Goal: Find contact information: Find contact information

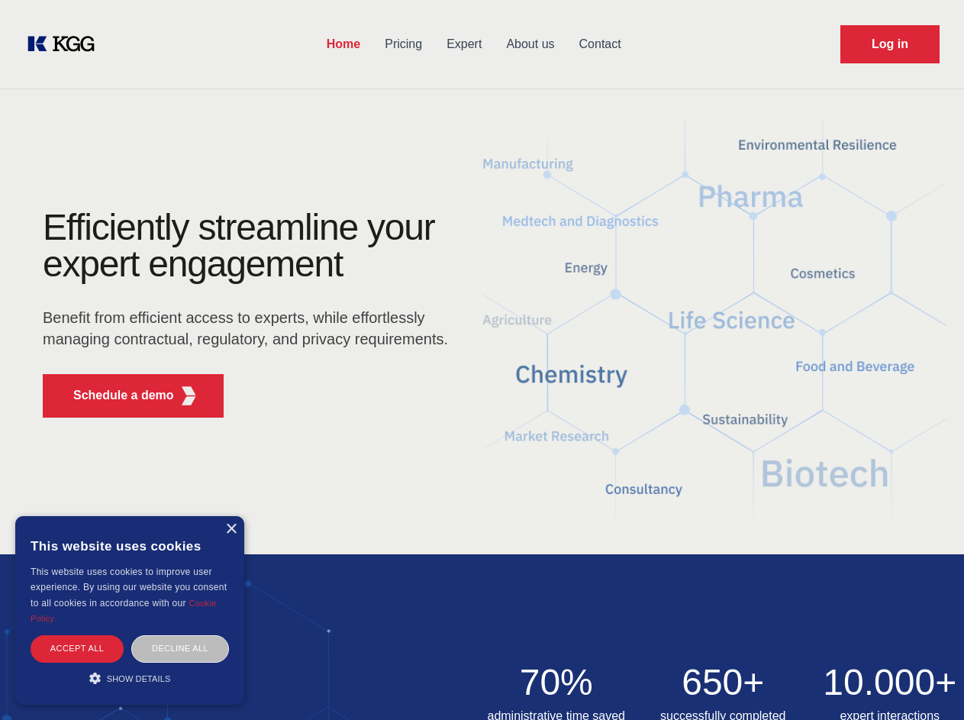
click at [482, 360] on div "Efficiently streamline your expert engagement Benefit from efficient access to …" at bounding box center [250, 319] width 464 height 221
click at [115, 395] on p "Schedule a demo" at bounding box center [123, 395] width 101 height 18
click at [231, 529] on div "× This website uses cookies This website uses cookies to improve user experienc…" at bounding box center [129, 610] width 229 height 189
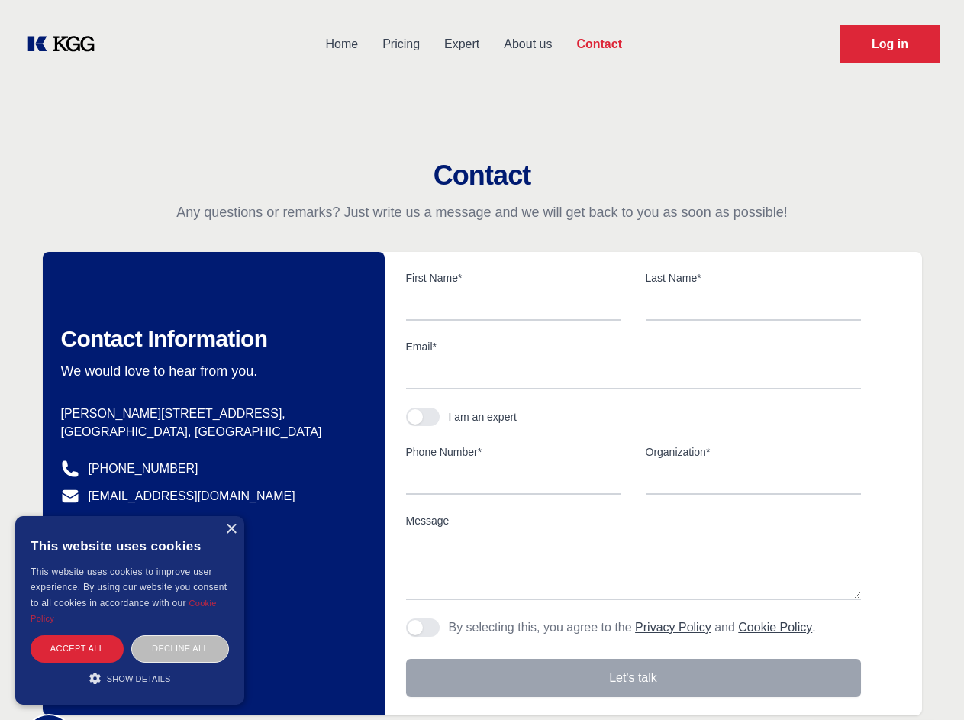
click at [77, 648] on div "Accept all" at bounding box center [77, 648] width 93 height 27
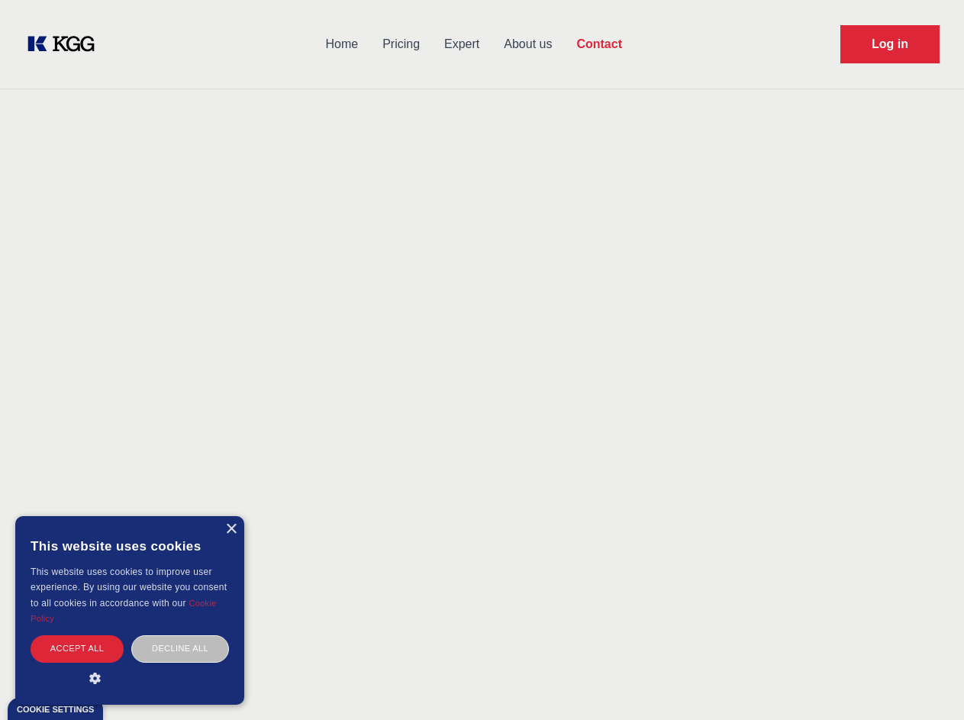
click at [180, 648] on div "Decline all" at bounding box center [180, 648] width 98 height 27
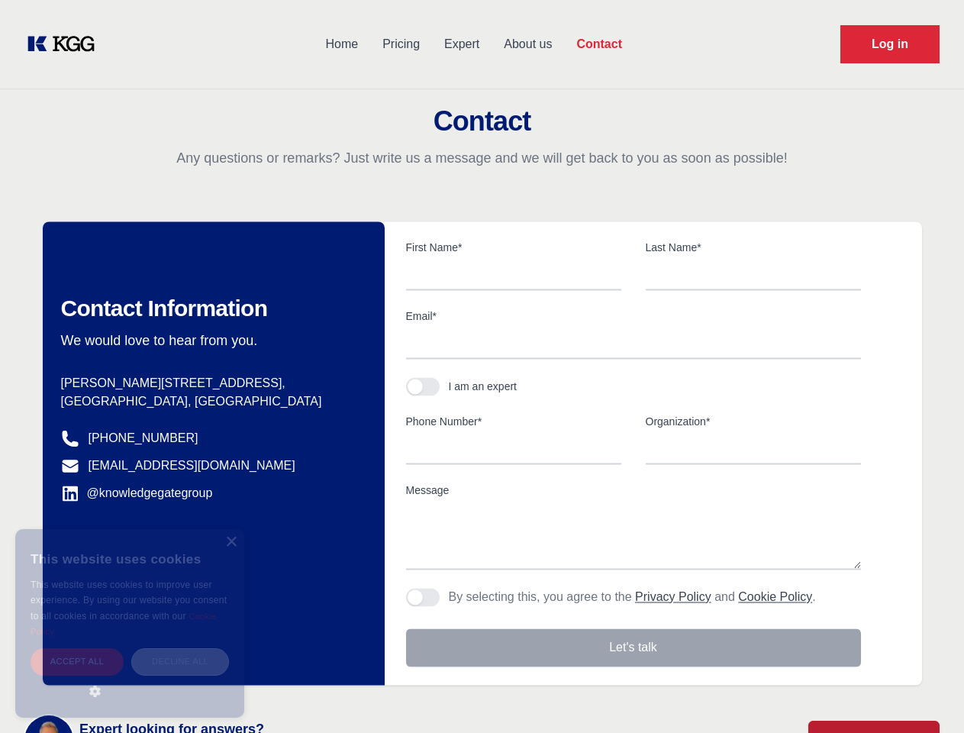
click at [130, 678] on main "Contact Any questions or remarks? Just write us a message and we will get back …" at bounding box center [482, 397] width 964 height 795
